Goal: Information Seeking & Learning: Learn about a topic

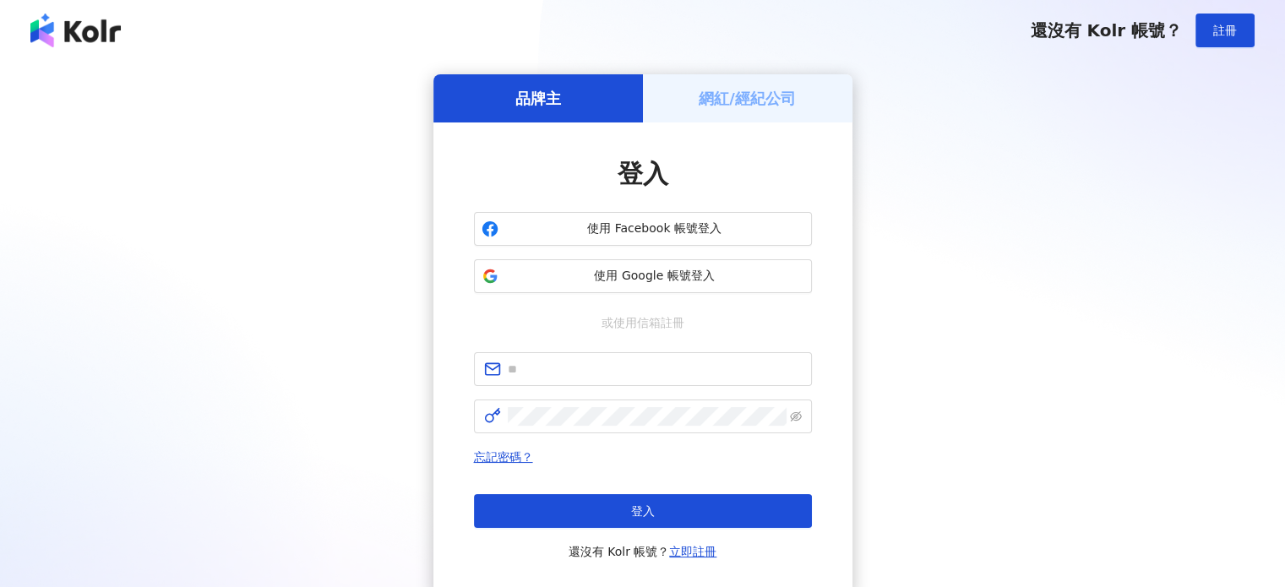
click at [689, 277] on span "使用 Google 帳號登入" at bounding box center [654, 276] width 299 height 17
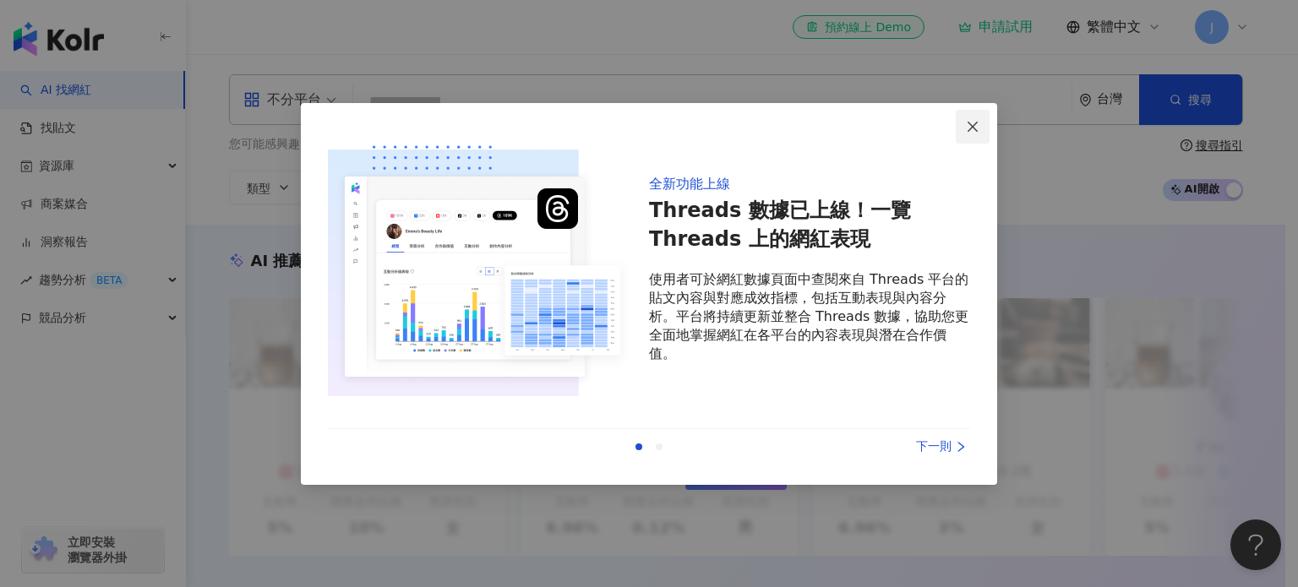
click at [968, 129] on icon "close" at bounding box center [973, 127] width 14 height 14
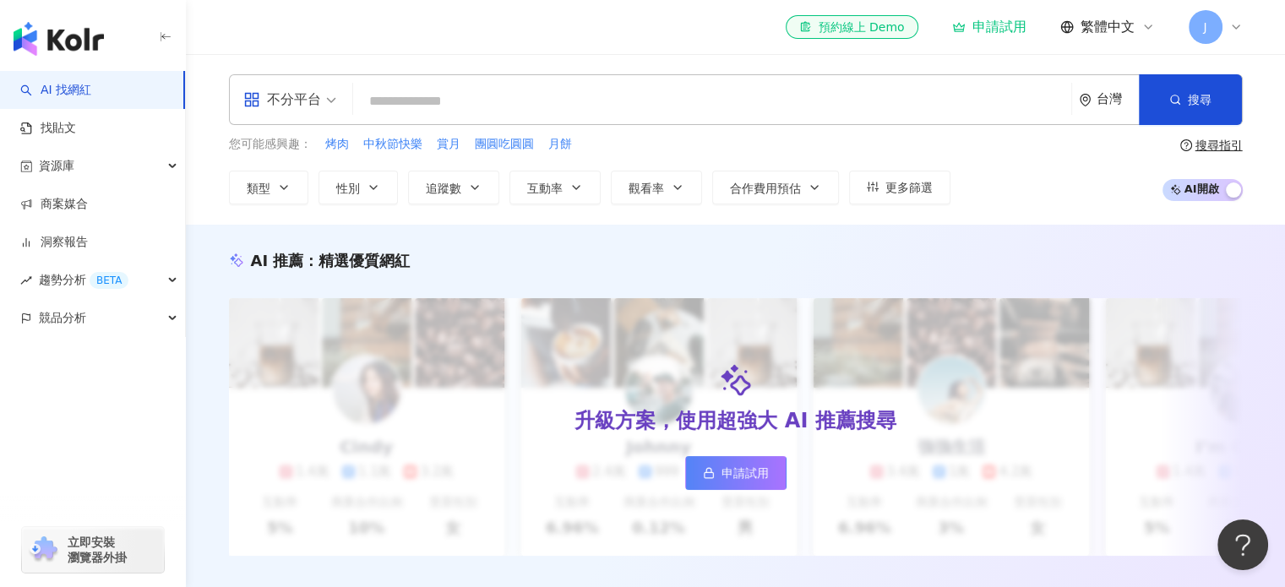
click at [756, 97] on input "search" at bounding box center [712, 101] width 705 height 32
type input "*"
type input "**"
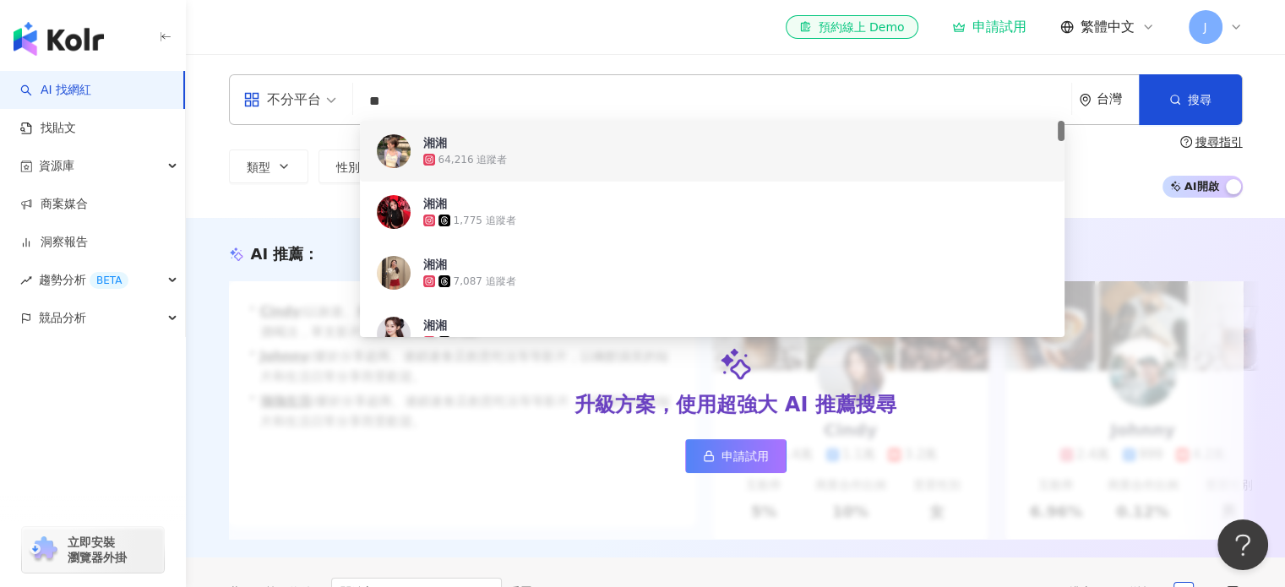
click at [483, 150] on span "湘湘" at bounding box center [703, 142] width 560 height 17
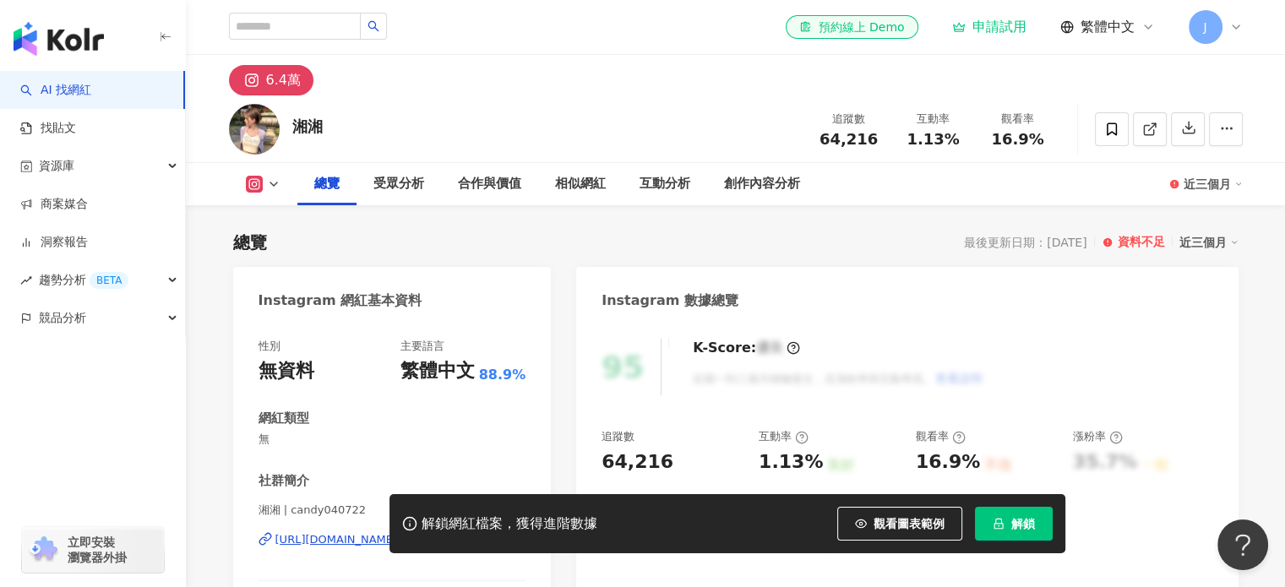
scroll to position [84, 0]
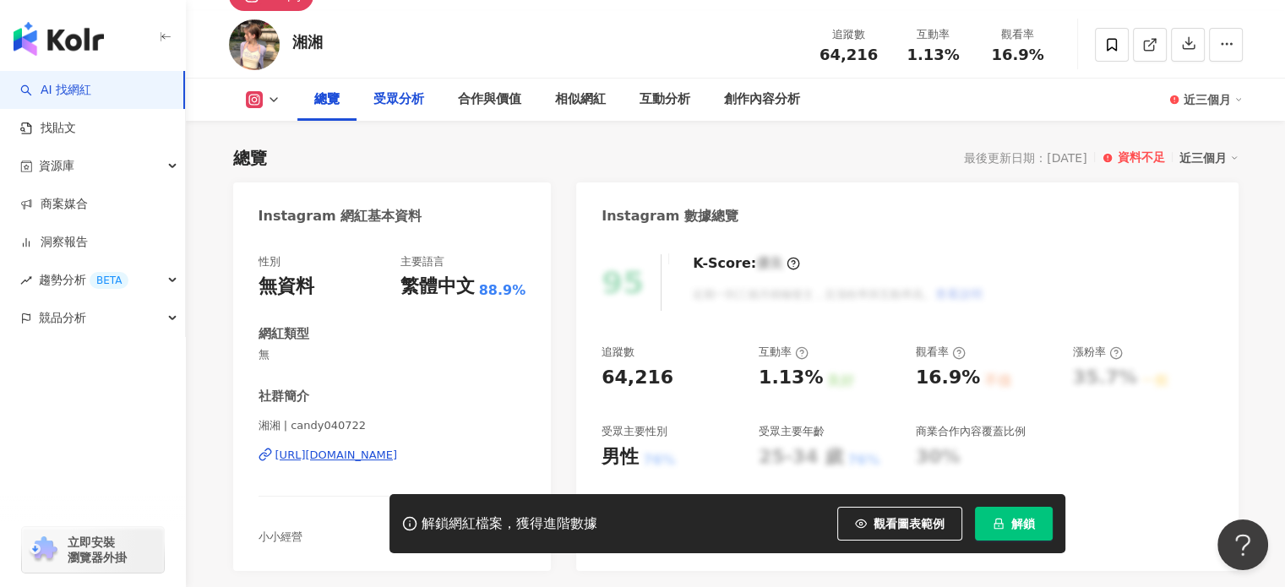
click at [394, 101] on div "受眾分析" at bounding box center [398, 100] width 51 height 20
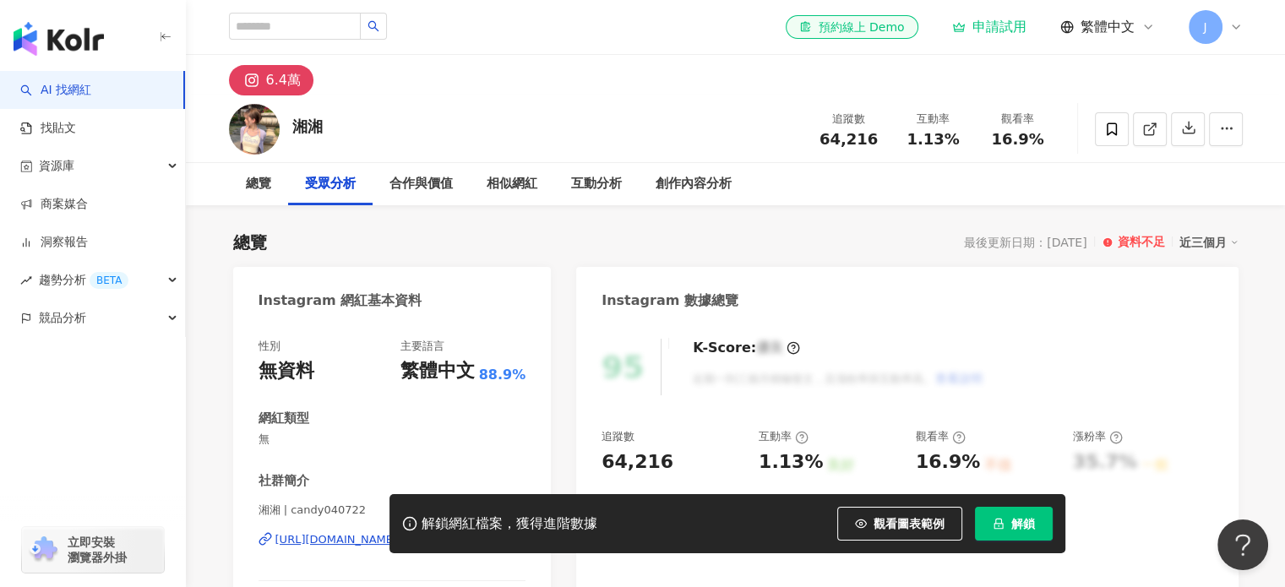
scroll to position [1397, 0]
